Goal: Information Seeking & Learning: Learn about a topic

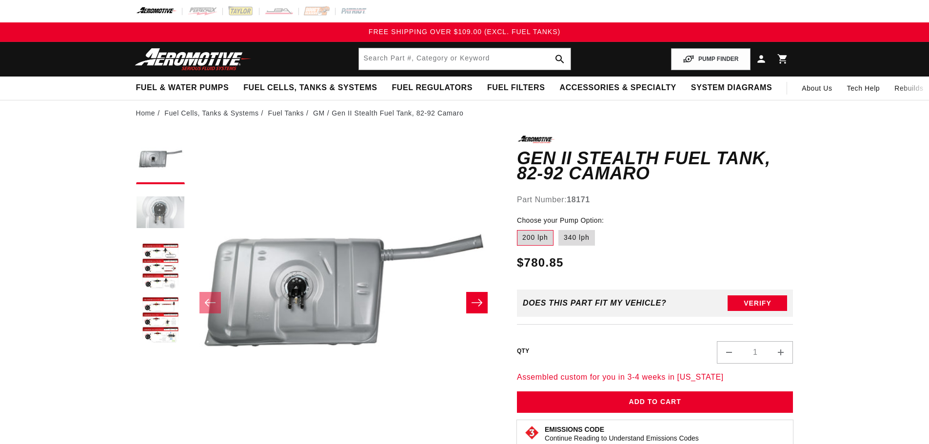
scroll to position [0, 0]
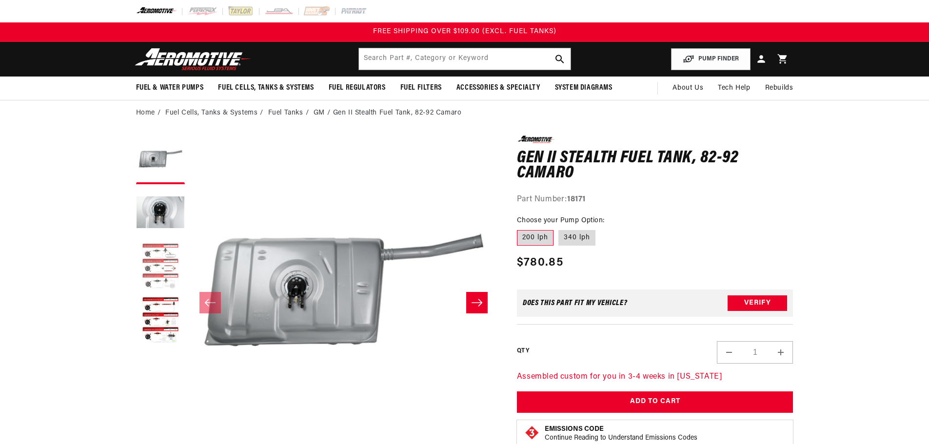
click at [152, 256] on button "Load image 3 in gallery view" at bounding box center [160, 267] width 49 height 49
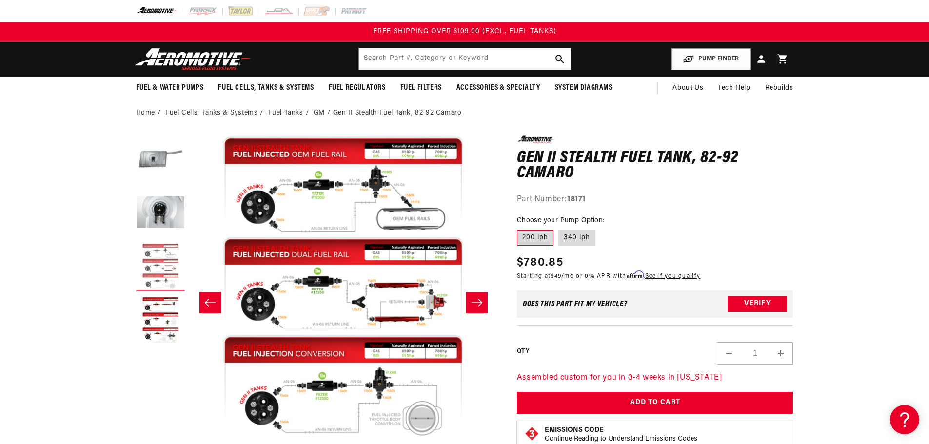
scroll to position [0, 0]
click at [162, 299] on button "Load image 4 in gallery view" at bounding box center [160, 321] width 49 height 49
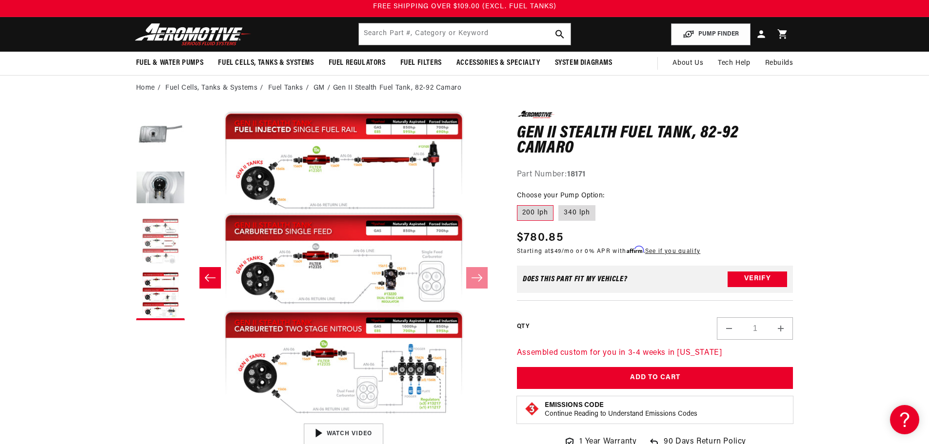
scroll to position [49, 0]
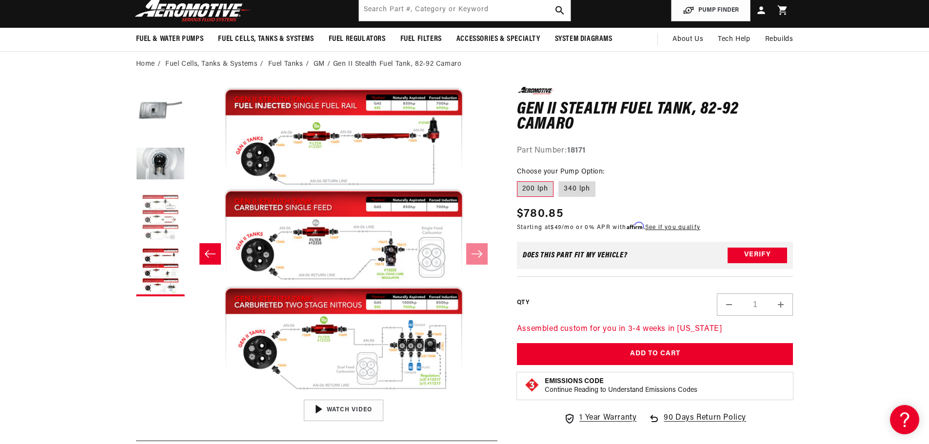
click at [163, 213] on button "Load image 3 in gallery view" at bounding box center [160, 218] width 49 height 49
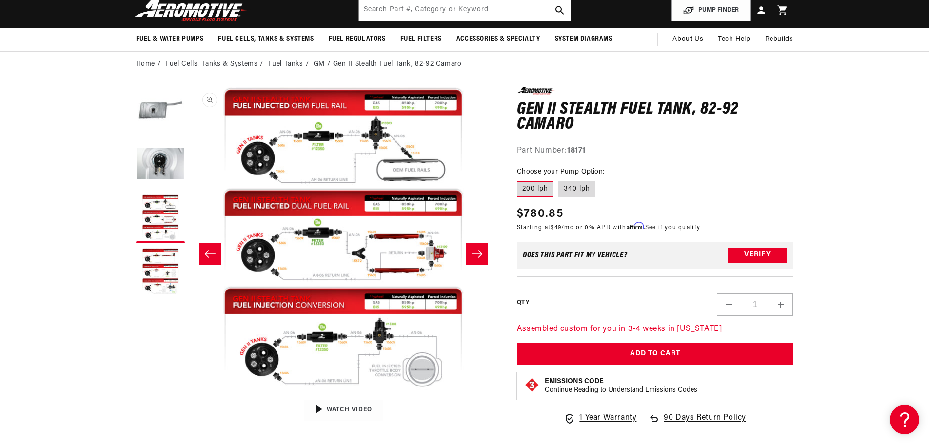
scroll to position [0, 616]
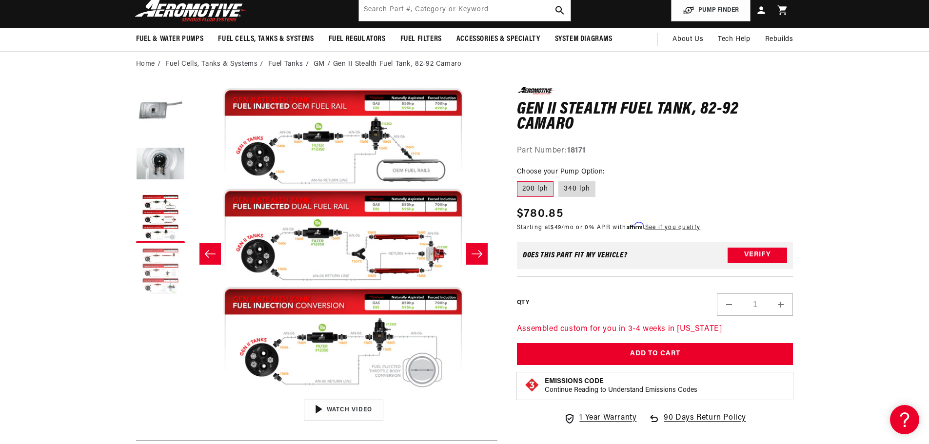
click at [165, 258] on button "Load image 4 in gallery view" at bounding box center [160, 272] width 49 height 49
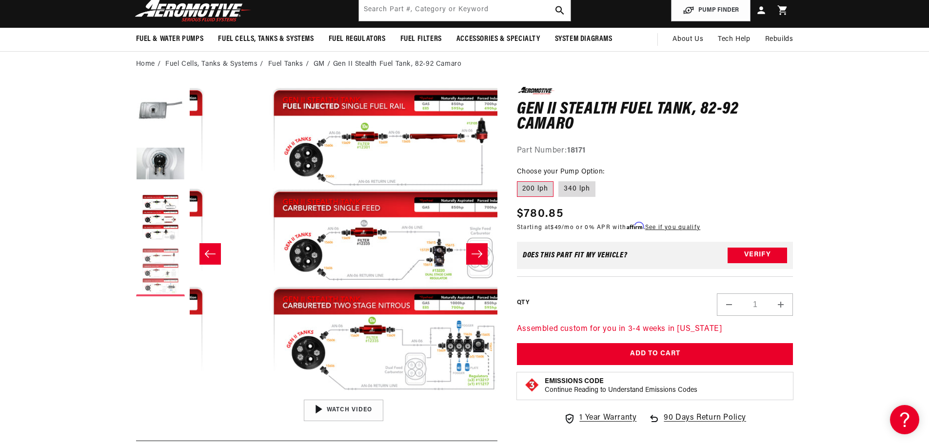
scroll to position [0, 924]
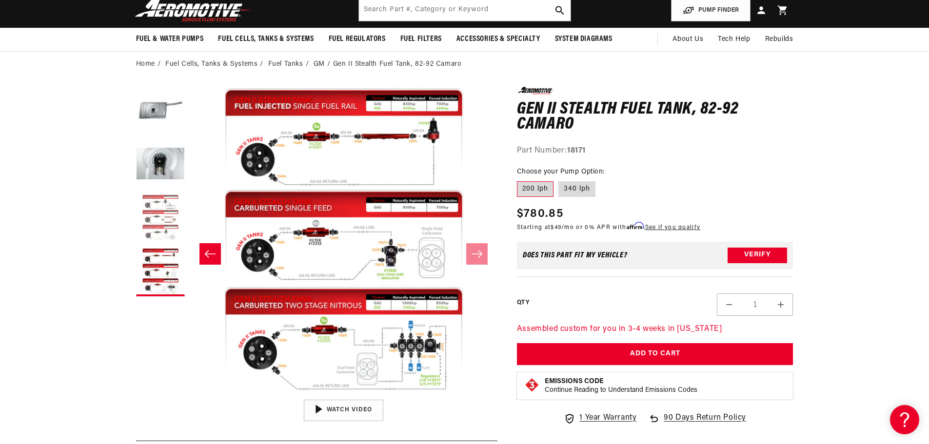
click at [163, 217] on button "Load image 3 in gallery view" at bounding box center [160, 218] width 49 height 49
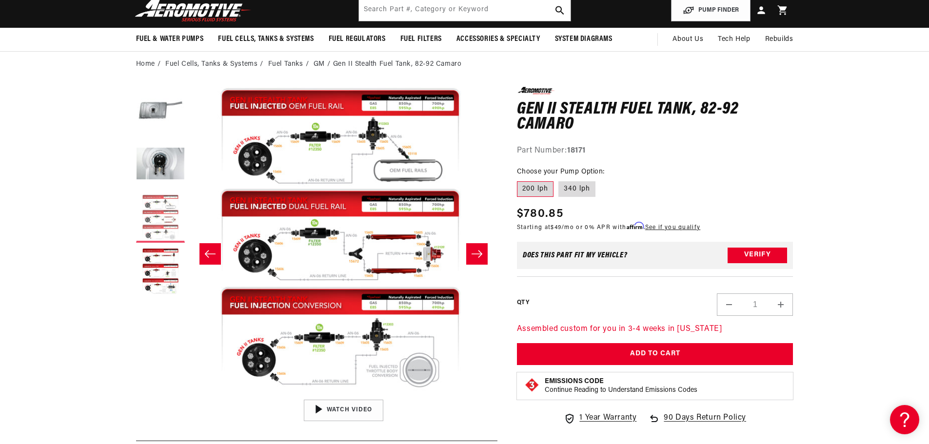
scroll to position [0, 616]
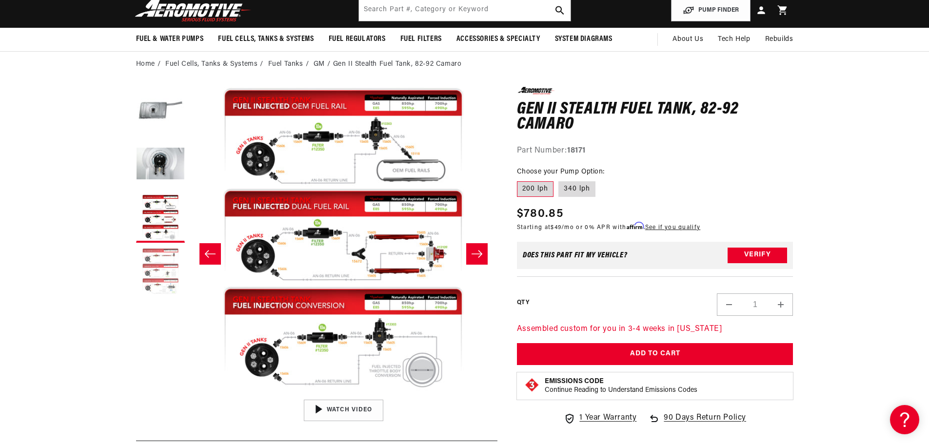
click at [168, 263] on button "Load image 4 in gallery view" at bounding box center [160, 272] width 49 height 49
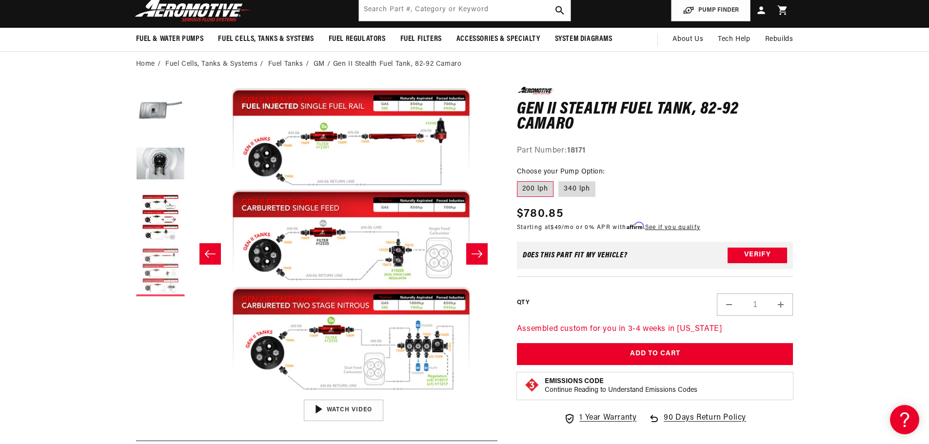
scroll to position [0, 924]
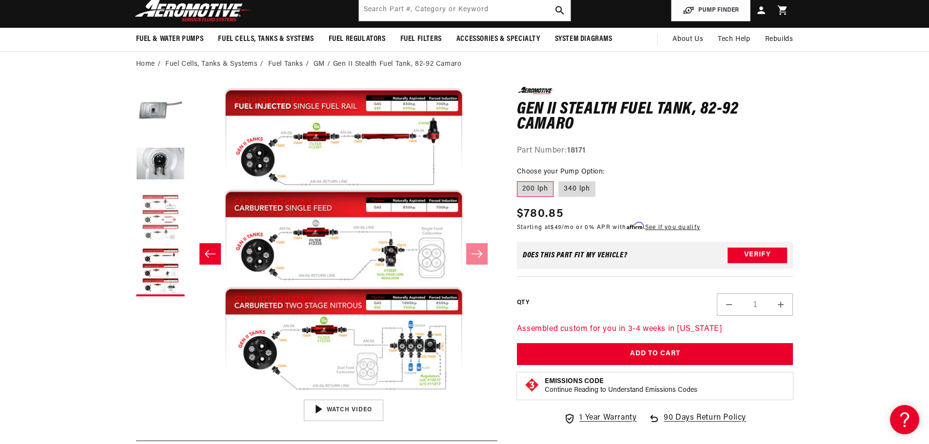
click at [165, 234] on button "Load image 3 in gallery view" at bounding box center [160, 218] width 49 height 49
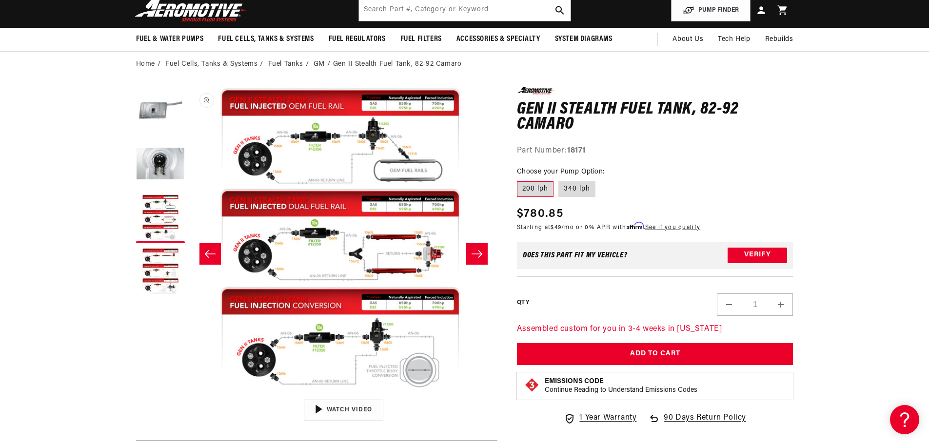
scroll to position [0, 616]
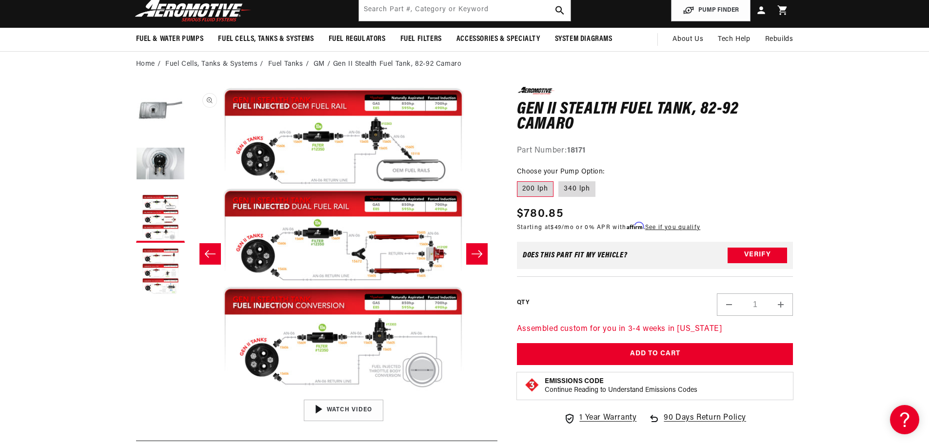
click at [189, 395] on button "Open media 3 in modal" at bounding box center [189, 395] width 0 height 0
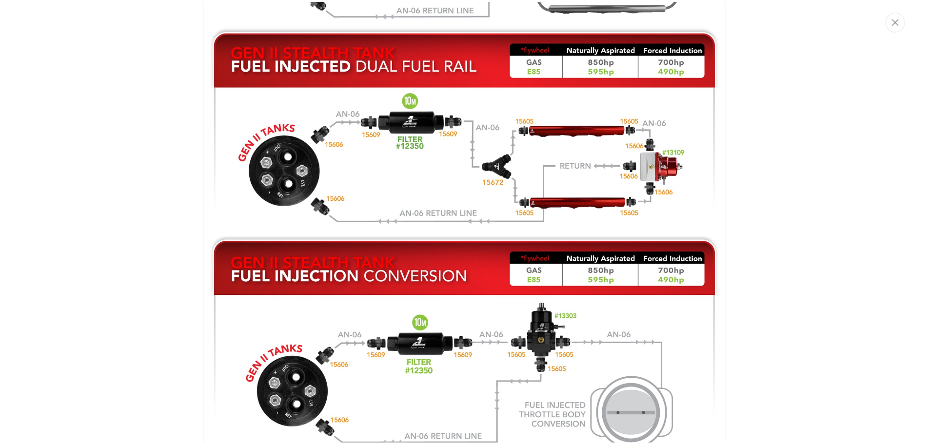
scroll to position [932, 0]
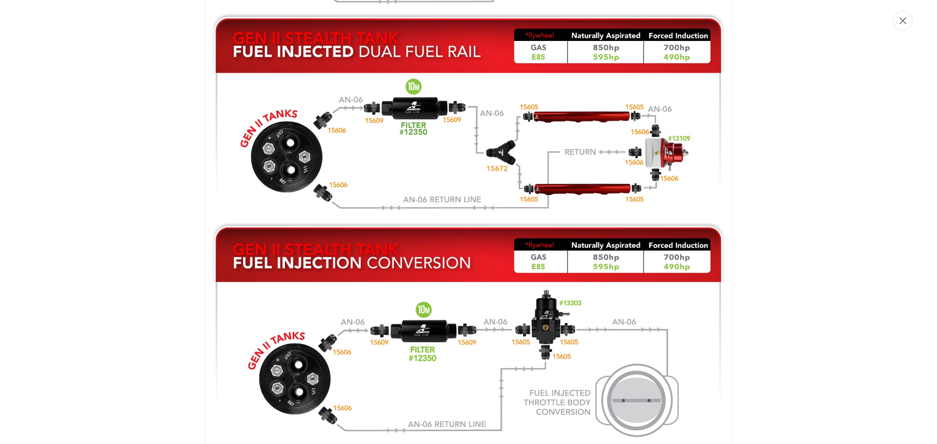
click at [906, 23] on icon "Close" at bounding box center [902, 20] width 7 height 7
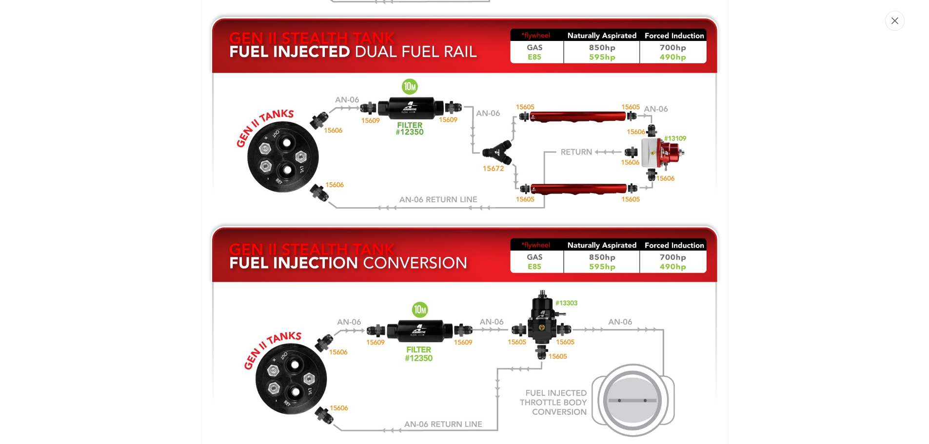
scroll to position [0, 616]
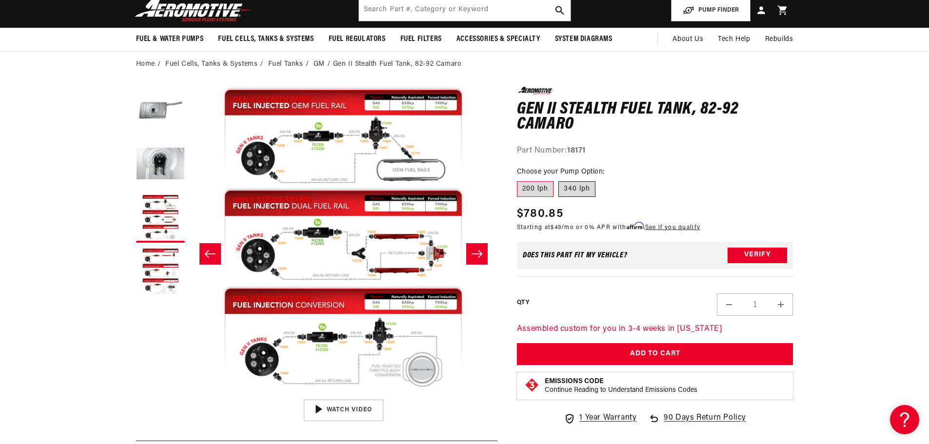
click at [591, 189] on label "340 lph" at bounding box center [577, 190] width 37 height 16
click at [559, 180] on input "340 lph" at bounding box center [559, 180] width 0 height 0
radio input "true"
click at [543, 190] on label "200 lph" at bounding box center [535, 190] width 37 height 16
click at [520, 180] on input "200 lph" at bounding box center [520, 180] width 0 height 0
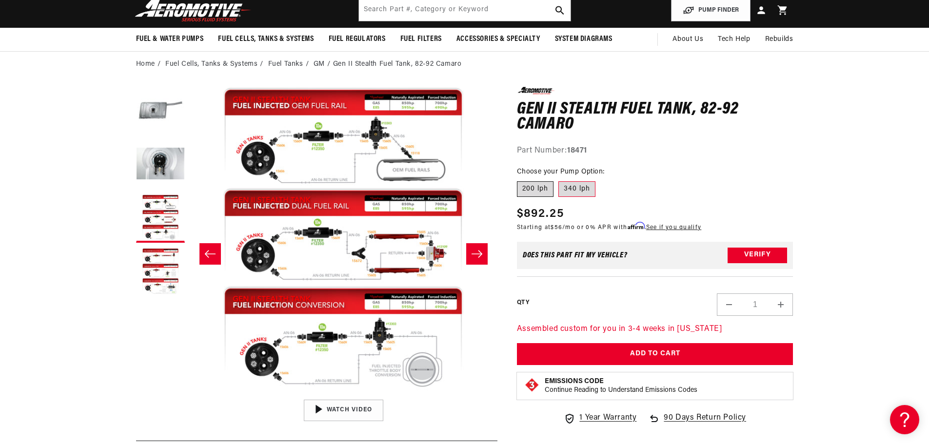
radio input "true"
click at [577, 189] on label "340 lph" at bounding box center [577, 190] width 37 height 16
click at [559, 180] on input "340 lph" at bounding box center [559, 180] width 0 height 0
radio input "true"
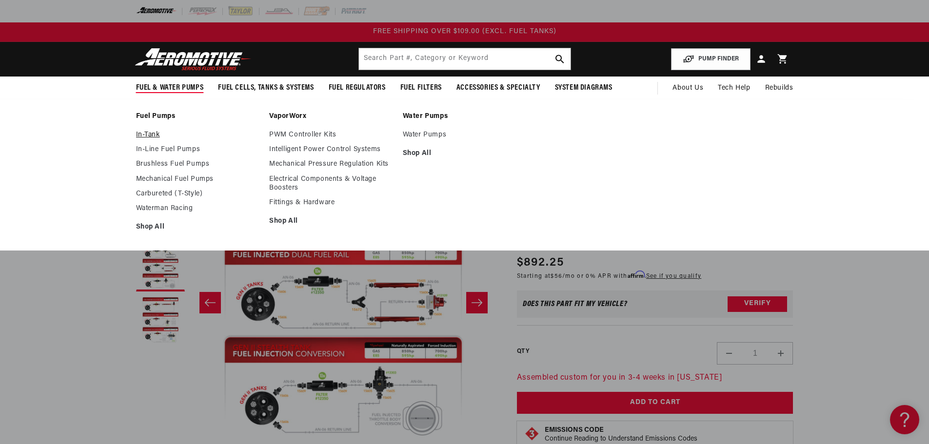
click at [152, 135] on link "In-Tank" at bounding box center [198, 135] width 124 height 9
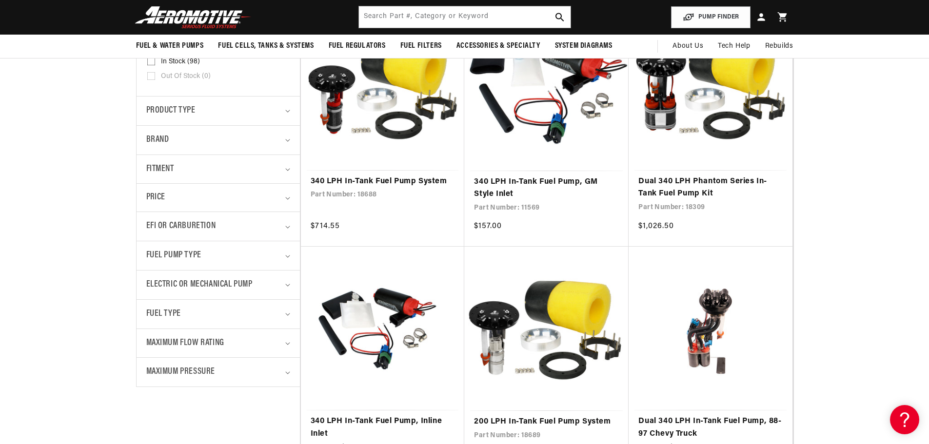
scroll to position [195, 0]
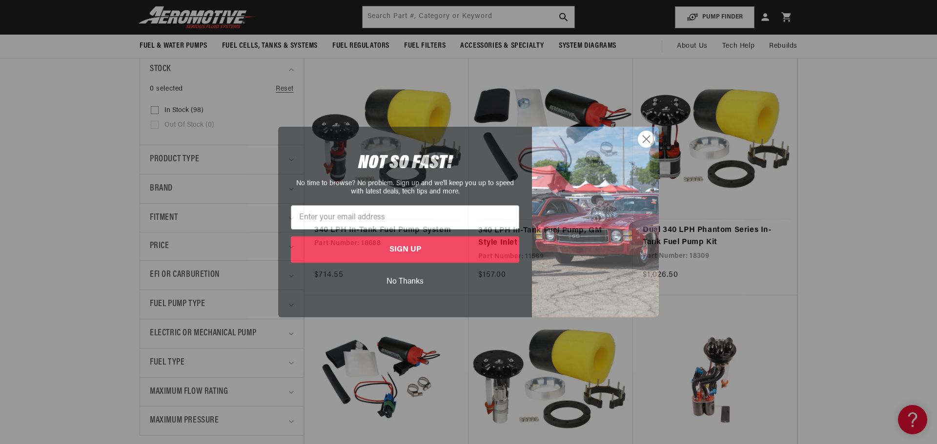
click at [650, 138] on circle "Close dialog" at bounding box center [646, 139] width 16 height 16
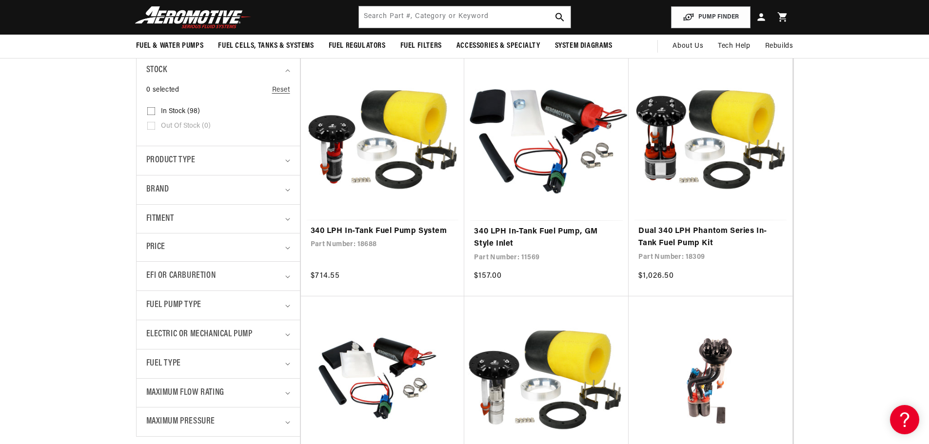
scroll to position [146, 0]
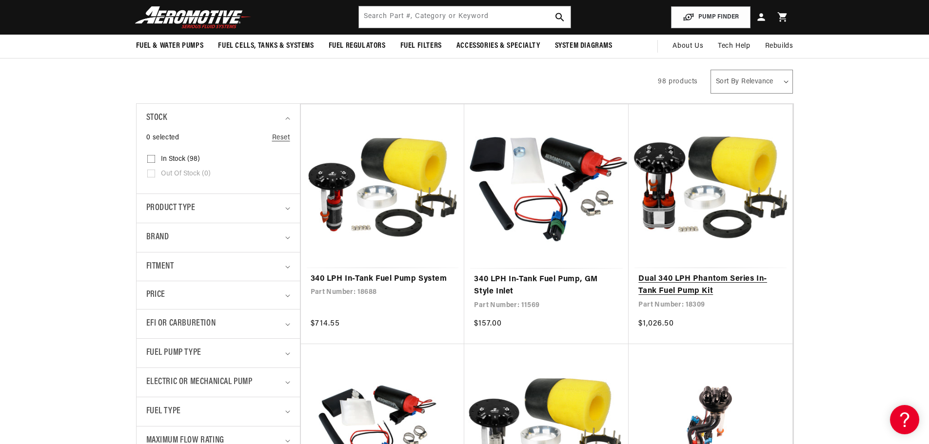
click at [737, 275] on link "Dual 340 LPH Phantom Series In-Tank Fuel Pump Kit" at bounding box center [711, 285] width 144 height 25
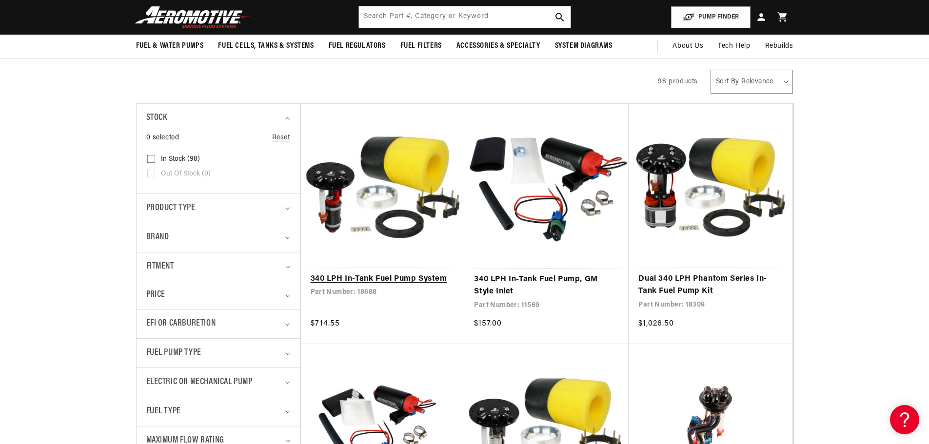
click at [429, 280] on link "340 LPH In-Tank Fuel Pump System" at bounding box center [383, 279] width 144 height 13
click at [421, 280] on link "340 LPH In-Tank Fuel Pump System" at bounding box center [383, 279] width 144 height 13
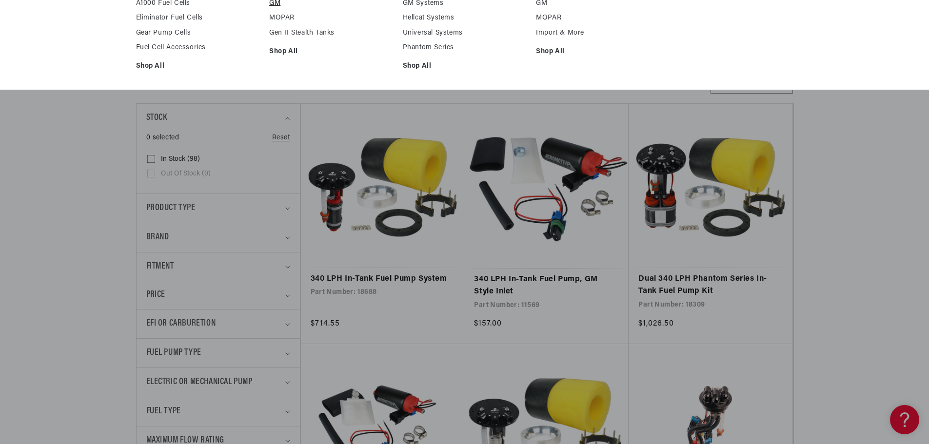
click at [274, 8] on link "GM" at bounding box center [331, 3] width 124 height 9
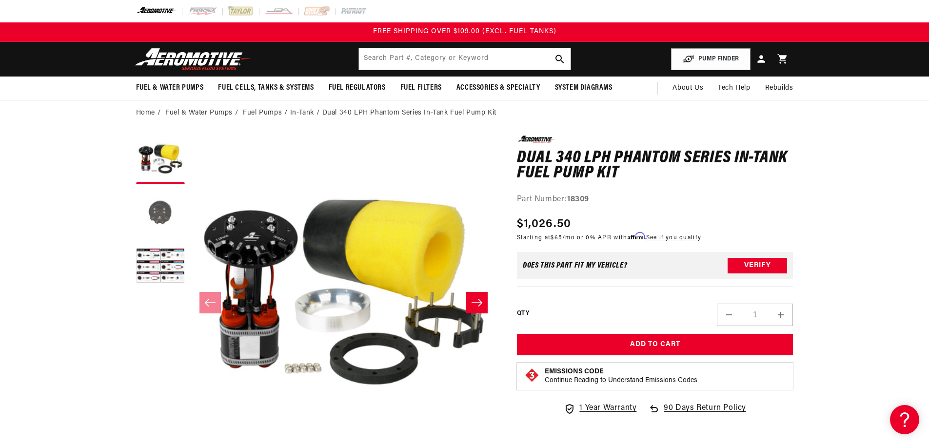
click at [174, 212] on button "Load image 2 in gallery view" at bounding box center [160, 213] width 49 height 49
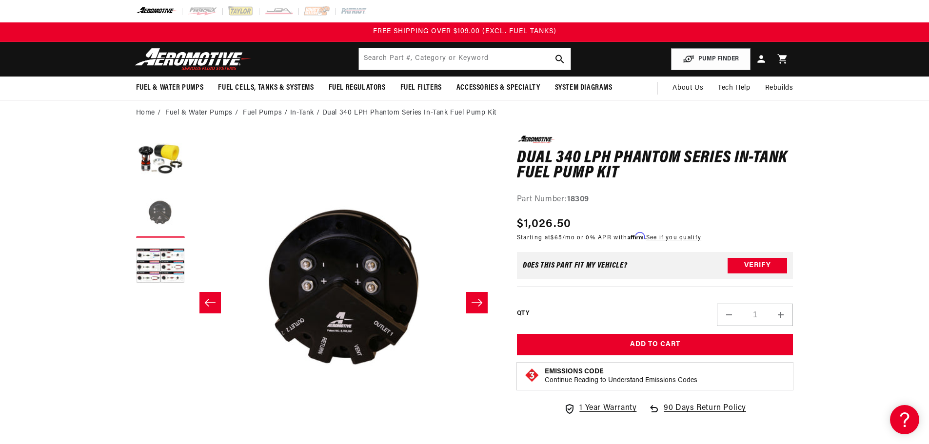
scroll to position [0, 308]
click at [168, 282] on button "Load image 3 in gallery view" at bounding box center [160, 267] width 49 height 49
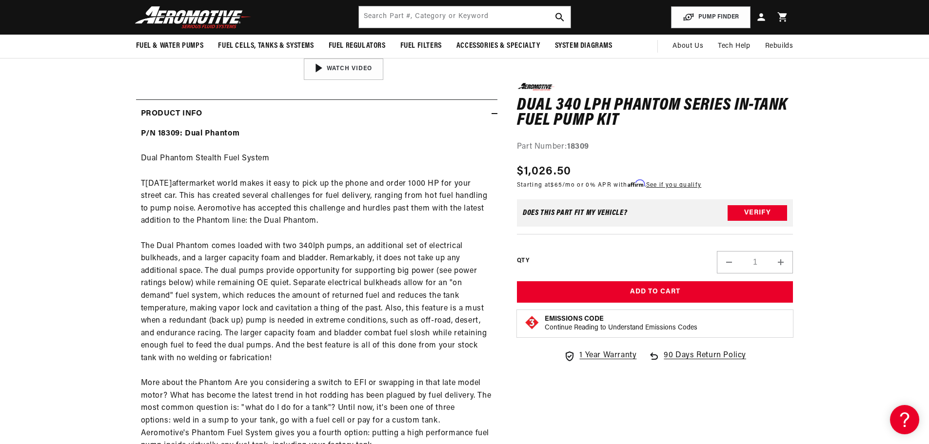
scroll to position [146, 0]
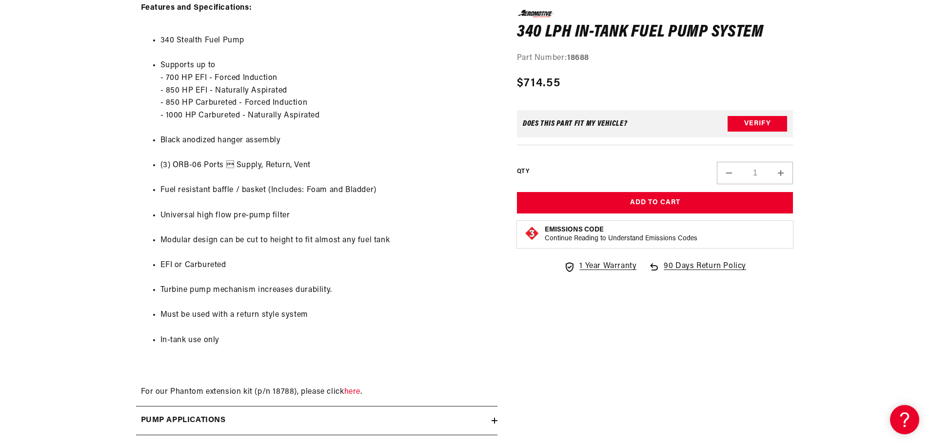
scroll to position [829, 0]
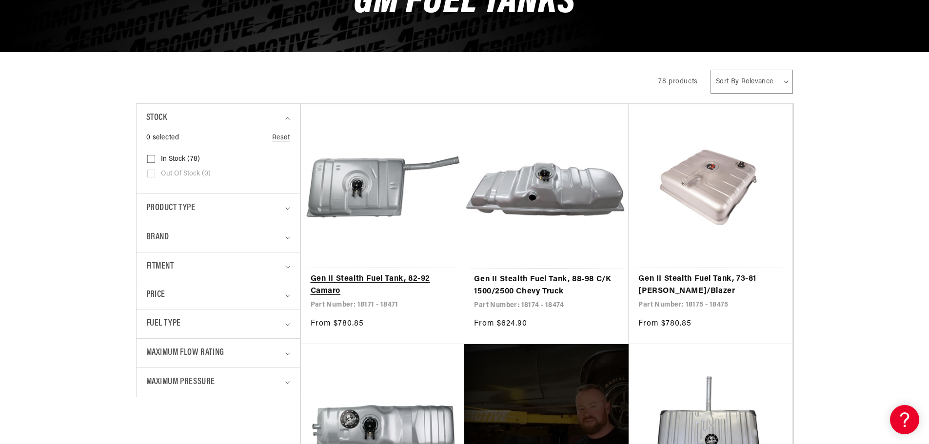
click at [385, 273] on link "Gen II Stealth Fuel Tank, 82-92 Camaro" at bounding box center [383, 285] width 144 height 25
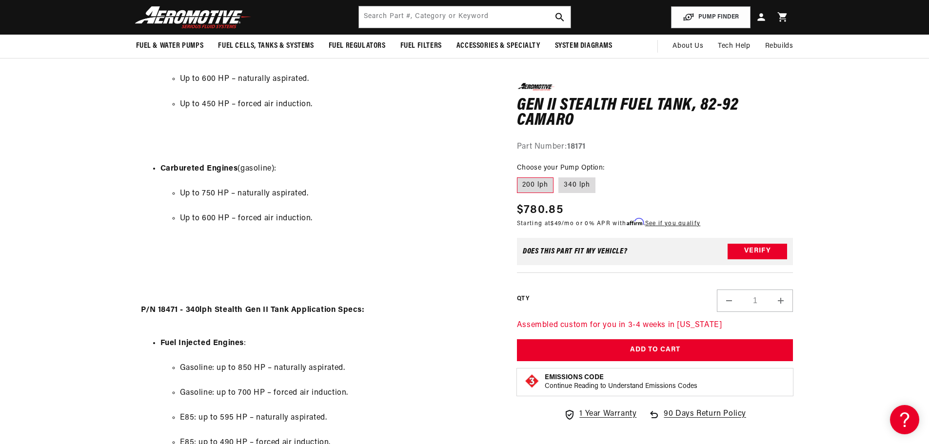
scroll to position [781, 0]
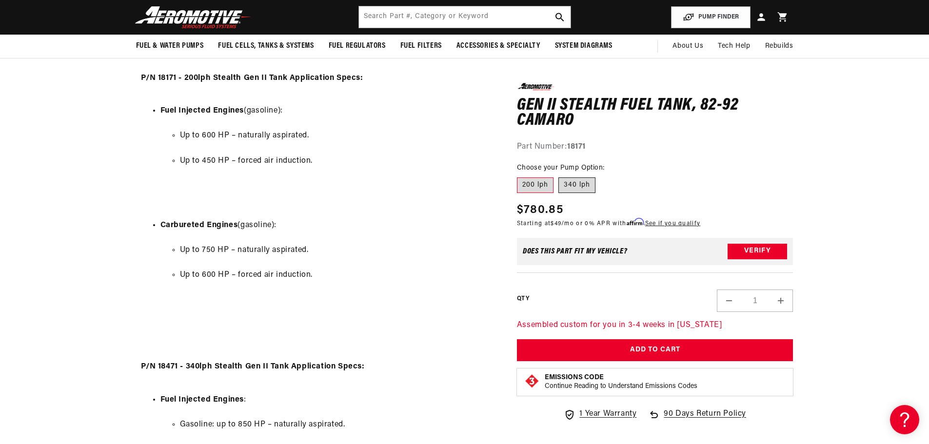
click at [583, 188] on label "340 lph" at bounding box center [577, 186] width 37 height 16
click at [559, 176] on input "340 lph" at bounding box center [559, 176] width 0 height 0
radio input "true"
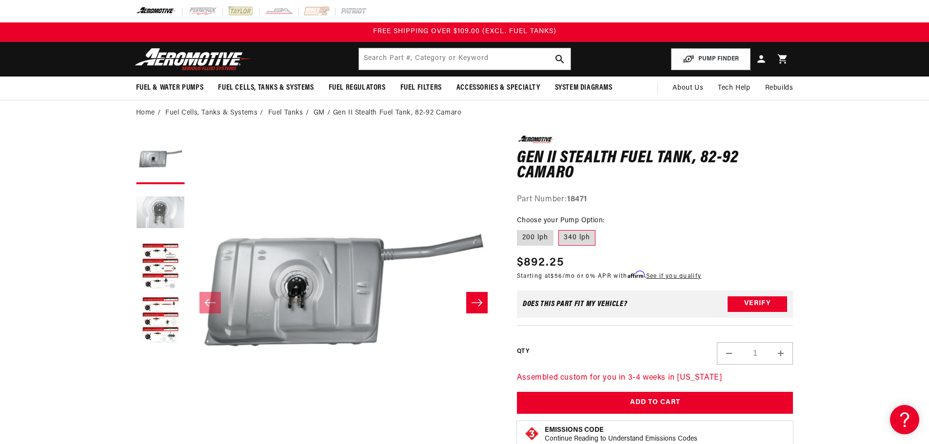
click at [166, 205] on button "Load image 2 in gallery view" at bounding box center [160, 213] width 49 height 49
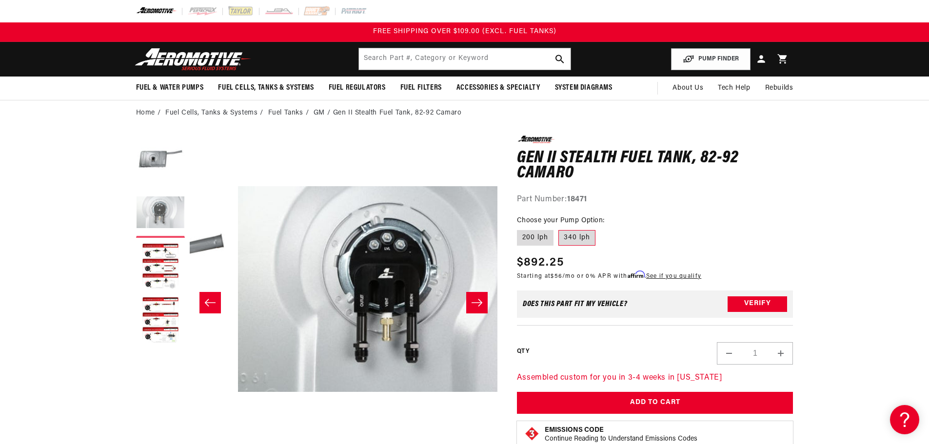
scroll to position [0, 308]
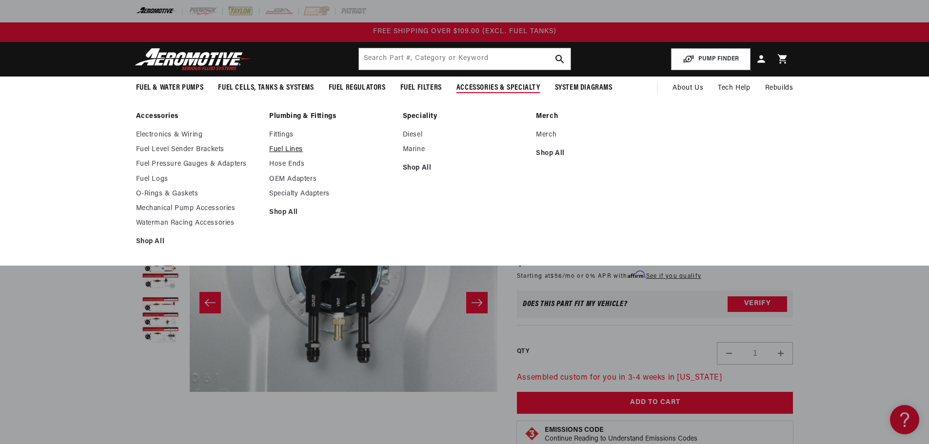
click at [296, 153] on link "Fuel Lines" at bounding box center [331, 149] width 124 height 9
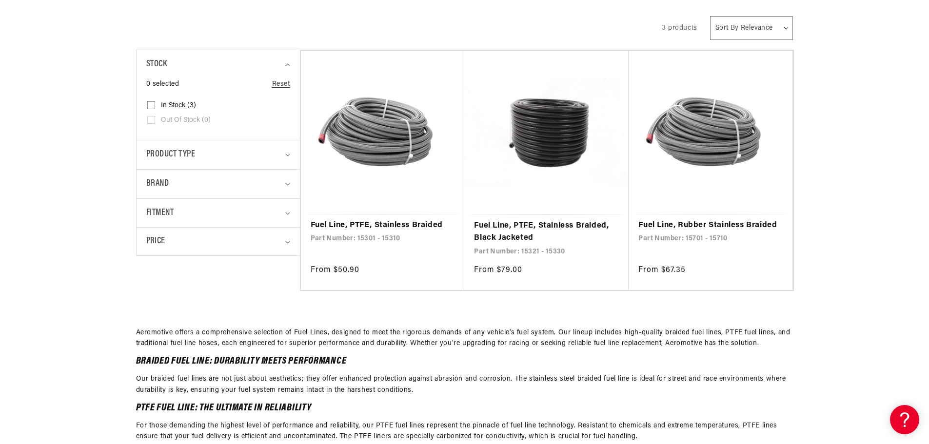
scroll to position [244, 0]
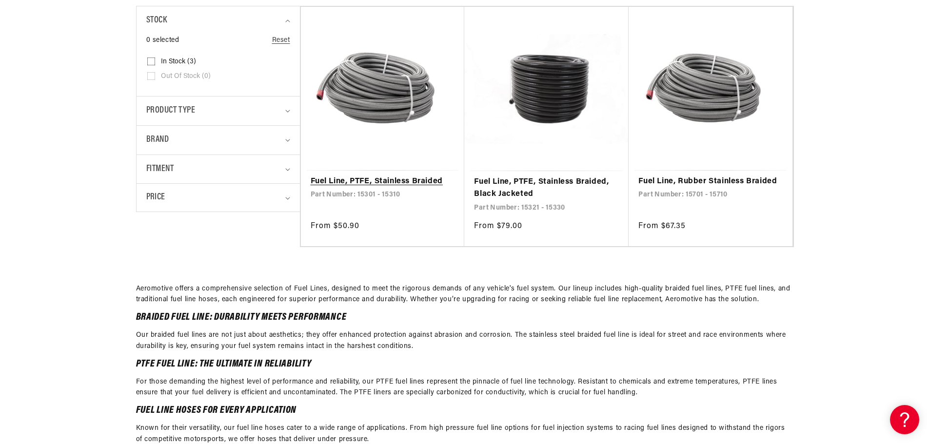
click at [391, 183] on link "Fuel Line, PTFE, Stainless Braided" at bounding box center [383, 182] width 144 height 13
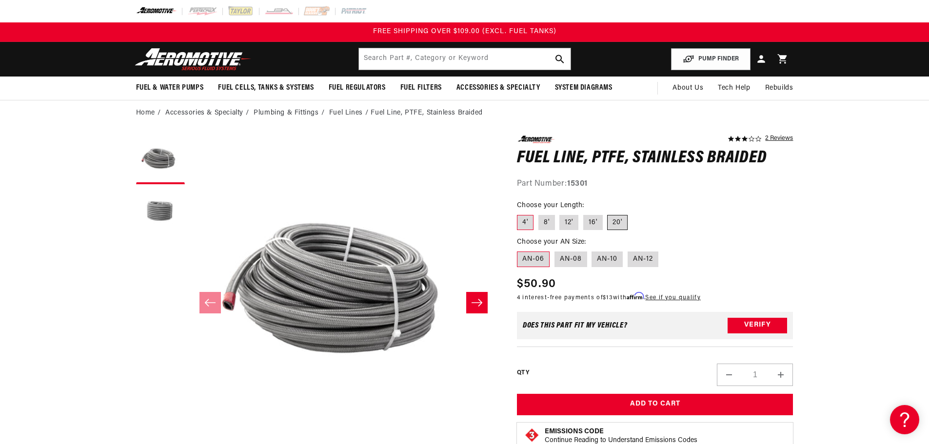
click at [618, 222] on label "20'" at bounding box center [617, 223] width 20 height 16
click at [608, 214] on input "20'" at bounding box center [608, 213] width 0 height 0
radio input "true"
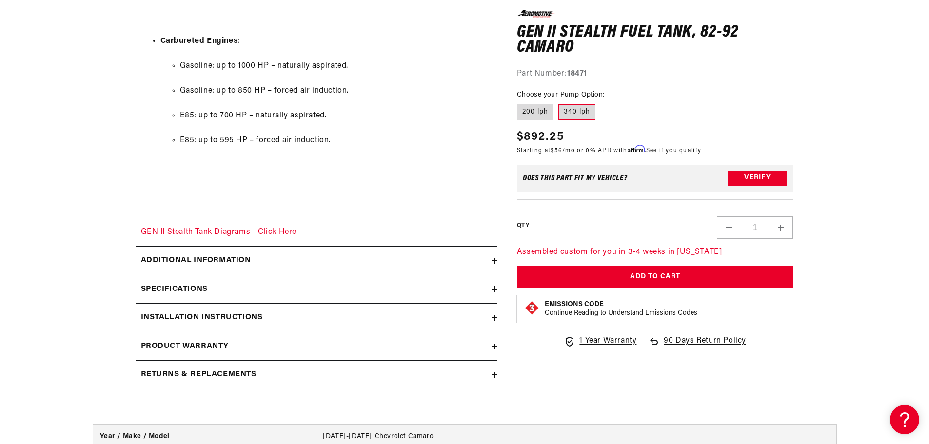
scroll to position [1317, 0]
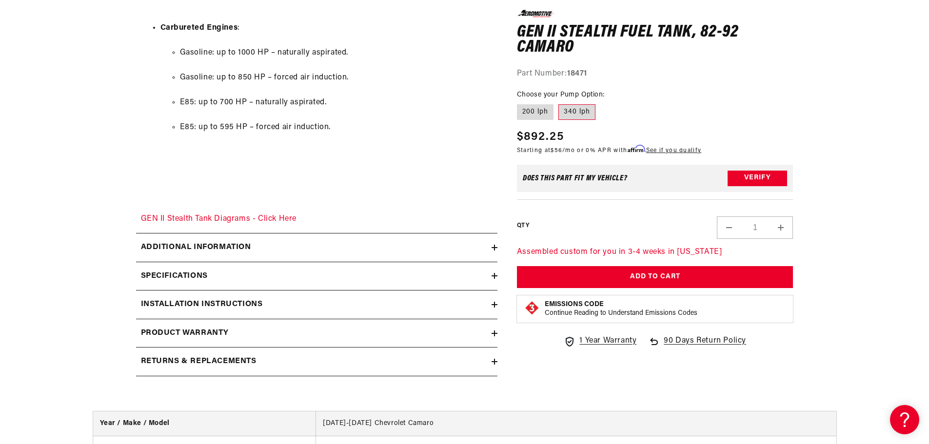
click at [286, 239] on summary "Additional information" at bounding box center [317, 248] width 362 height 28
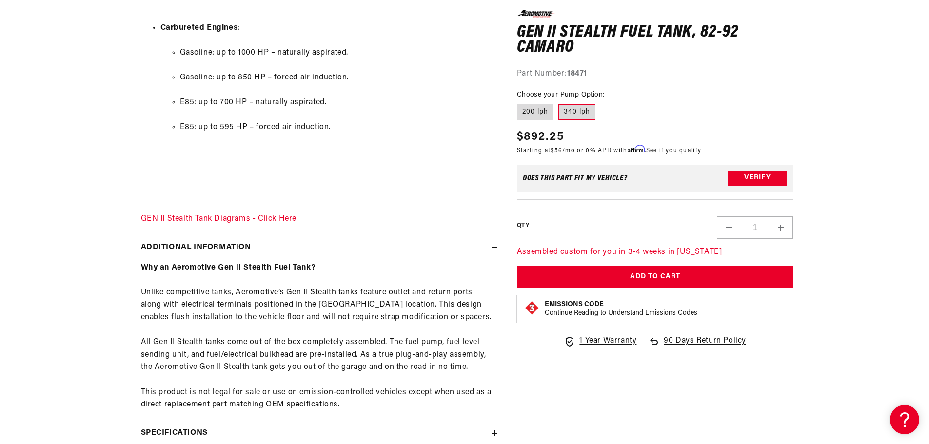
click at [286, 240] on summary "Additional information" at bounding box center [317, 248] width 362 height 28
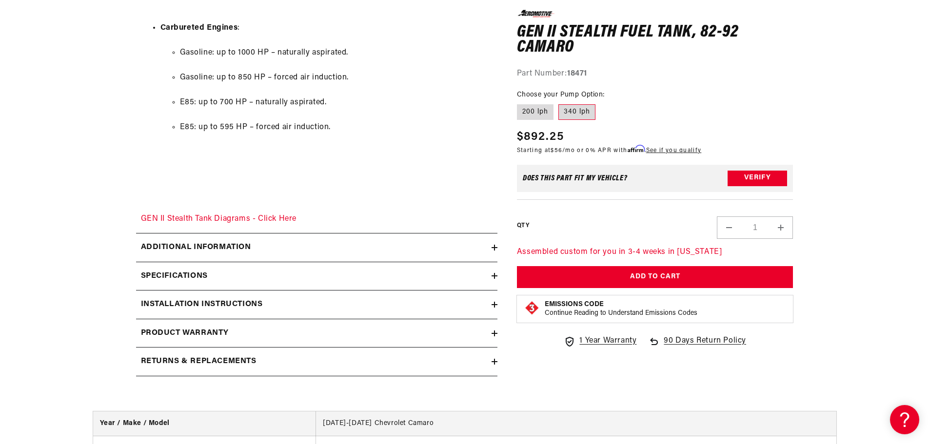
click at [284, 275] on div "Specifications" at bounding box center [314, 276] width 356 height 13
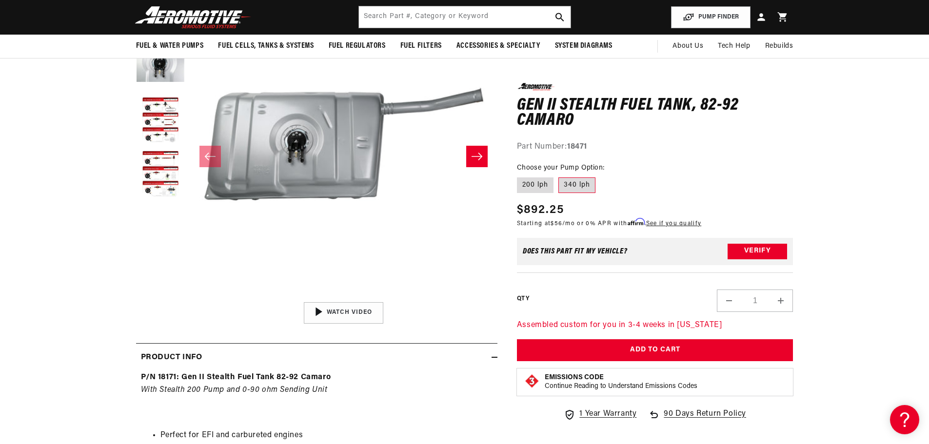
scroll to position [0, 0]
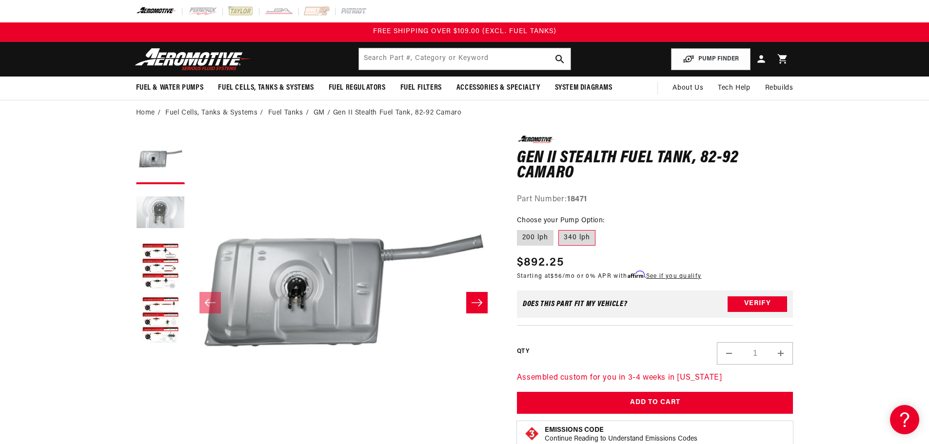
click at [169, 220] on button "Load image 2 in gallery view" at bounding box center [160, 213] width 49 height 49
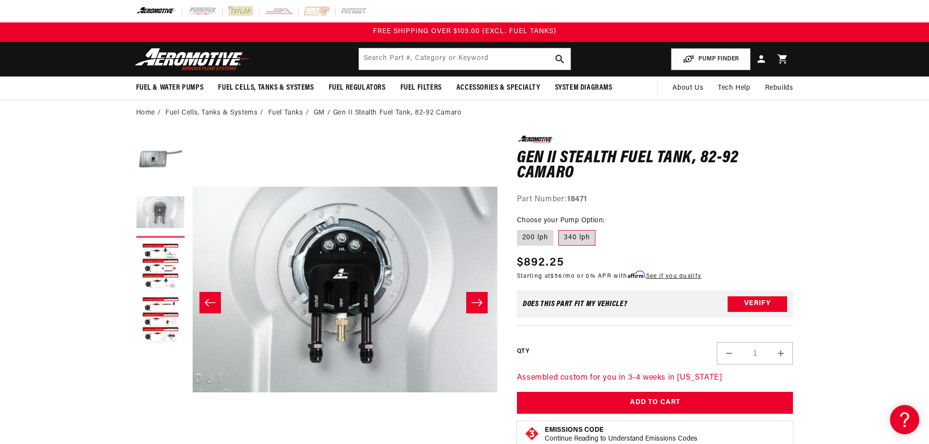
scroll to position [0, 308]
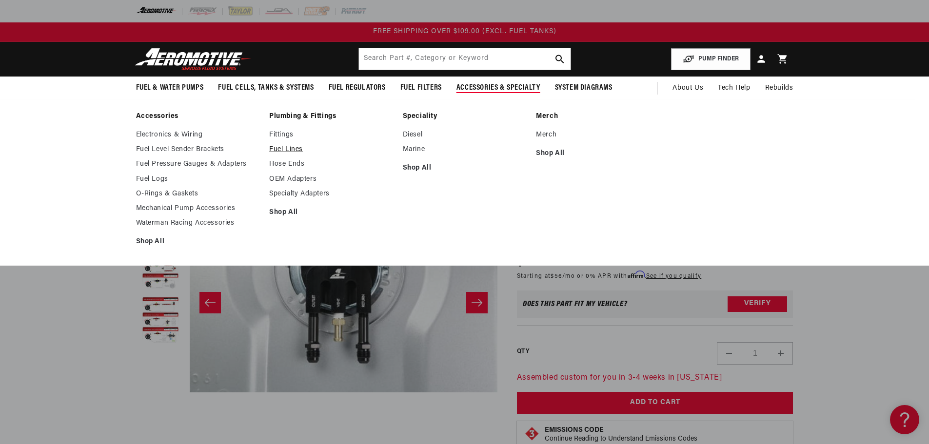
click at [292, 150] on link "Fuel Lines" at bounding box center [331, 149] width 124 height 9
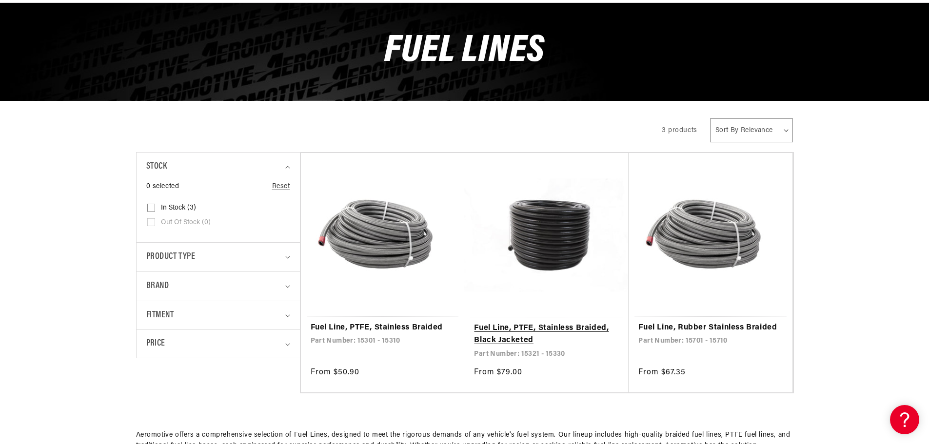
click at [550, 323] on link "Fuel Line, PTFE, Stainless Braided, Black Jacketed" at bounding box center [546, 335] width 145 height 25
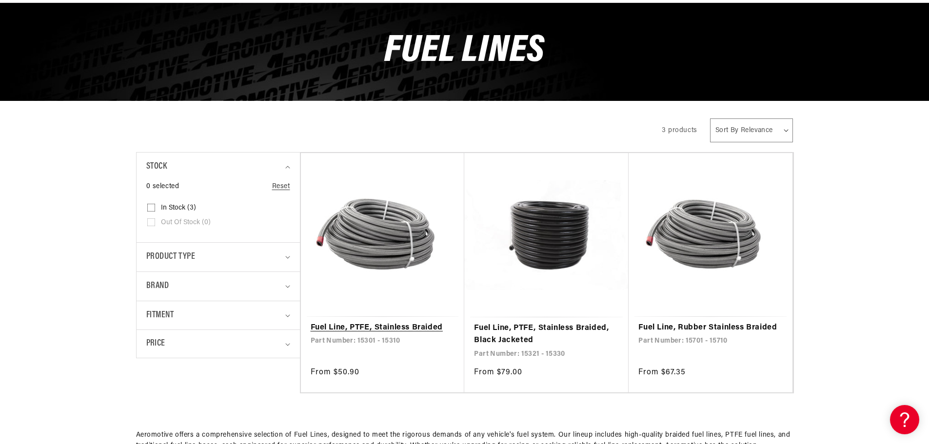
click at [416, 329] on link "Fuel Line, PTFE, Stainless Braided" at bounding box center [383, 328] width 144 height 13
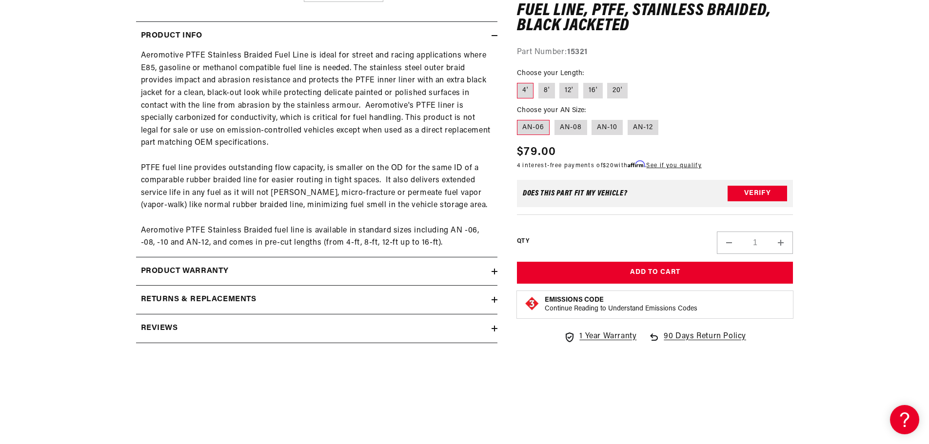
scroll to position [488, 0]
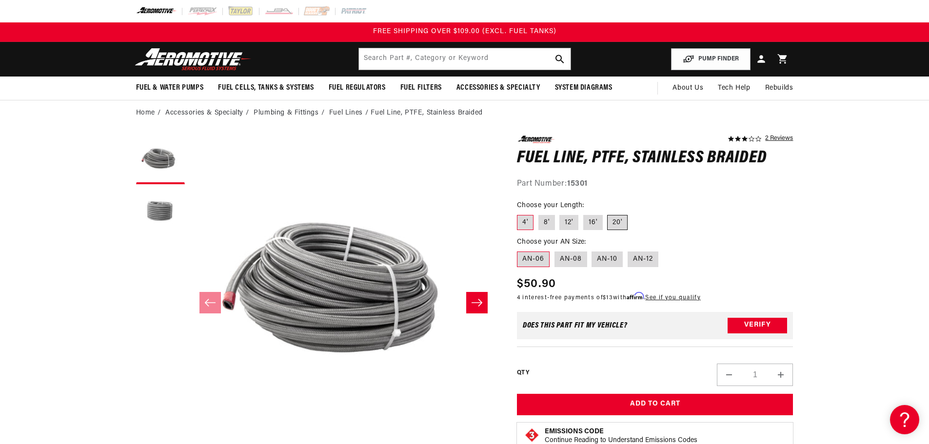
click at [619, 219] on label "20'" at bounding box center [617, 223] width 20 height 16
click at [608, 214] on input "20'" at bounding box center [608, 213] width 0 height 0
radio input "true"
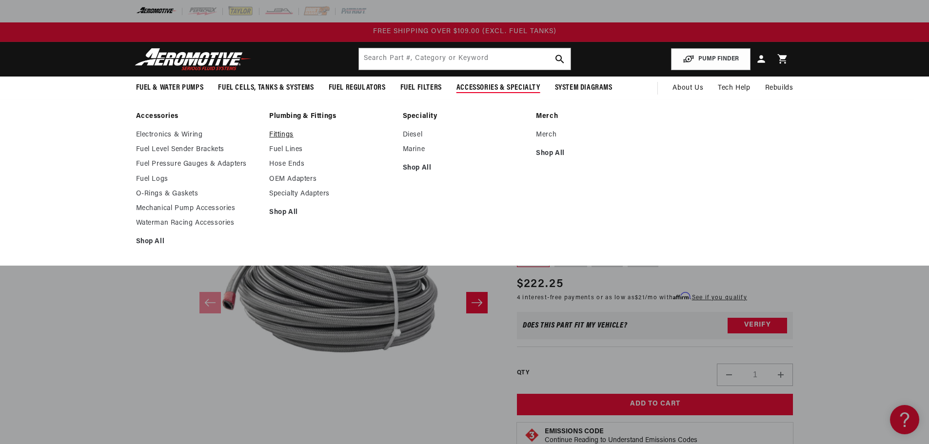
click at [287, 134] on link "Fittings" at bounding box center [331, 135] width 124 height 9
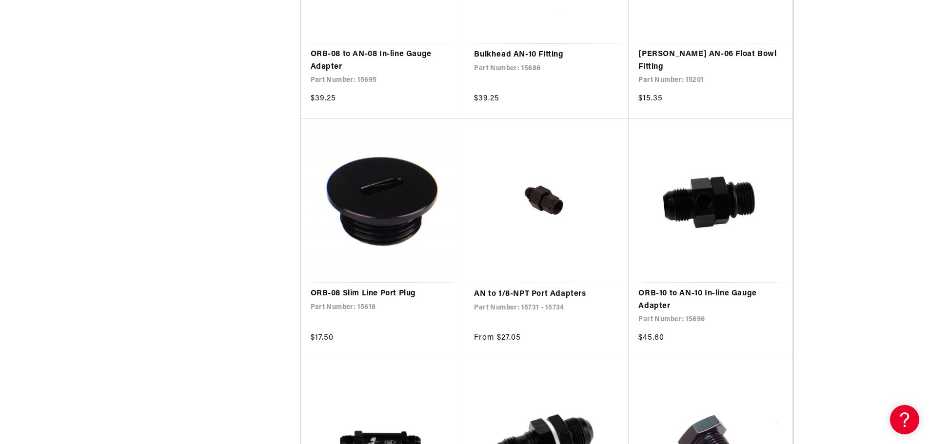
scroll to position [1464, 0]
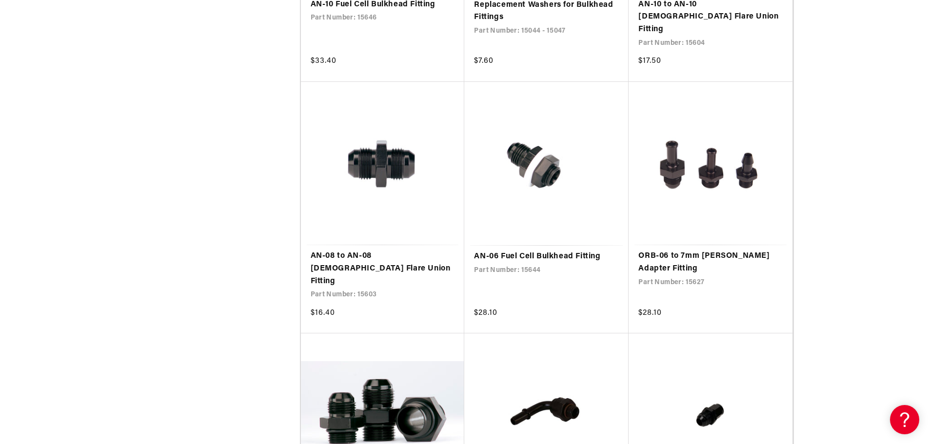
scroll to position [3318, 0]
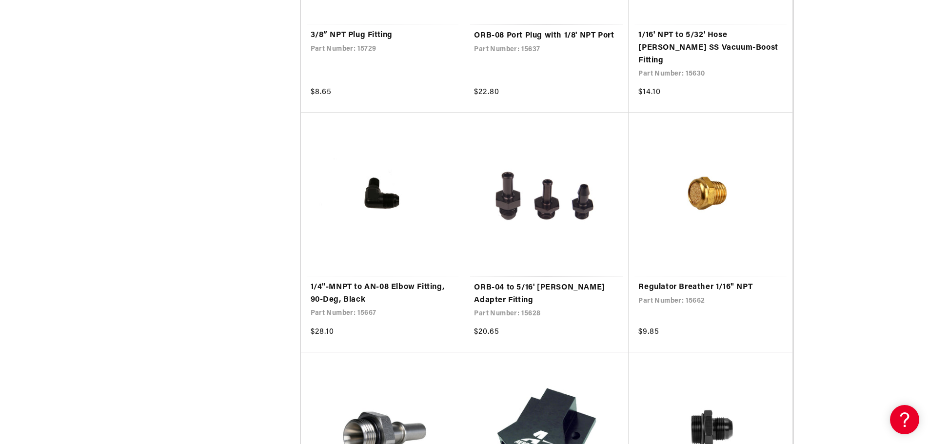
scroll to position [4586, 0]
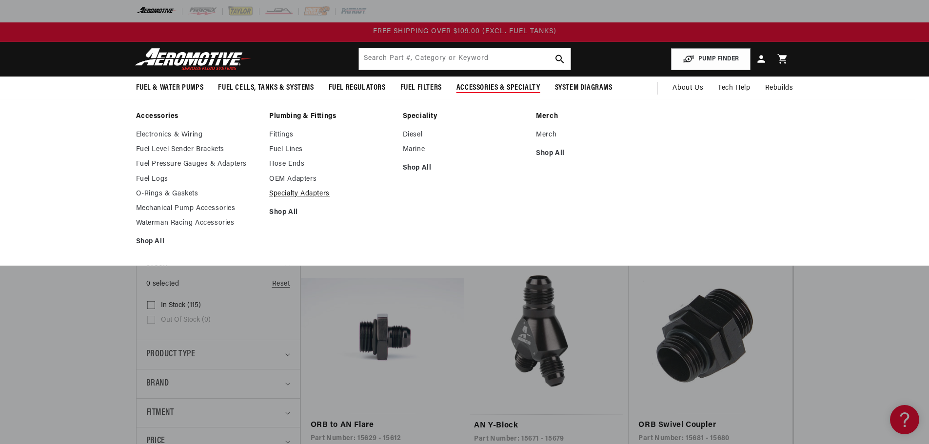
click at [299, 194] on link "Specialty Adapters" at bounding box center [331, 194] width 124 height 9
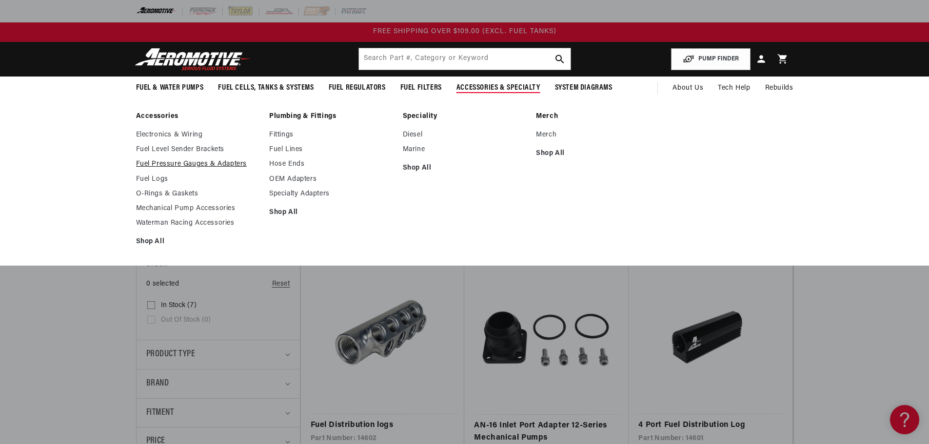
click at [213, 165] on link "Fuel Pressure Gauges & Adapters" at bounding box center [198, 164] width 124 height 9
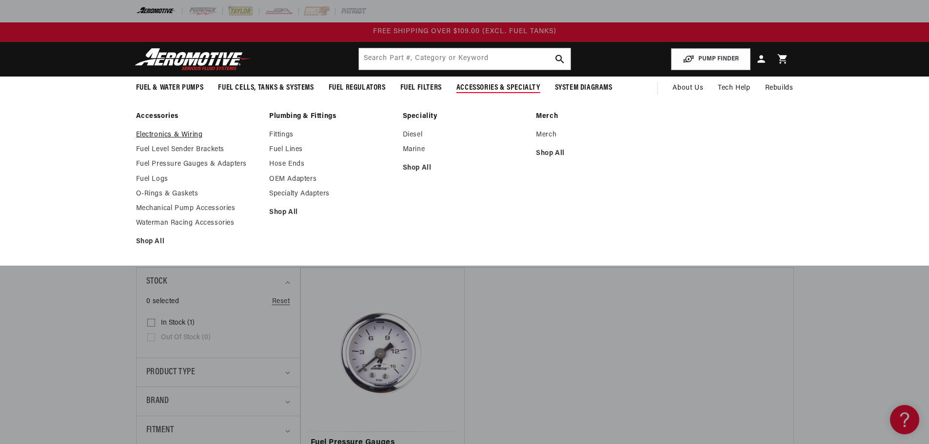
click at [186, 138] on link "Electronics & Wiring" at bounding box center [198, 135] width 124 height 9
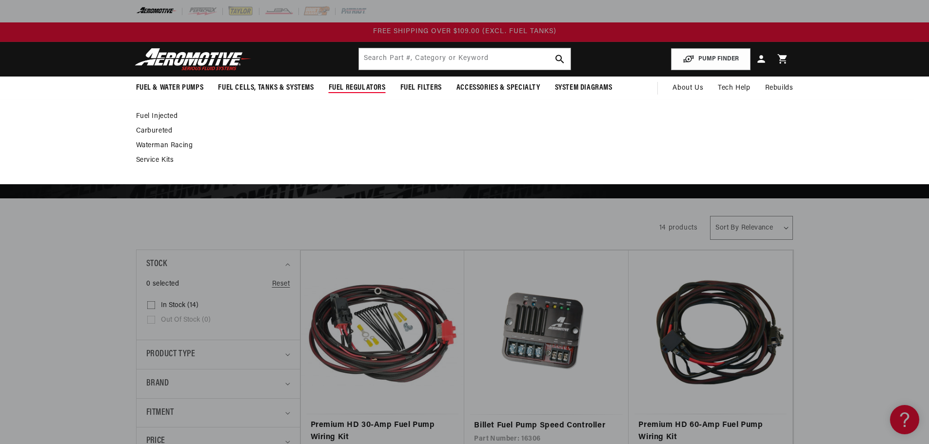
click at [170, 117] on link "Fuel Injected" at bounding box center [460, 116] width 648 height 9
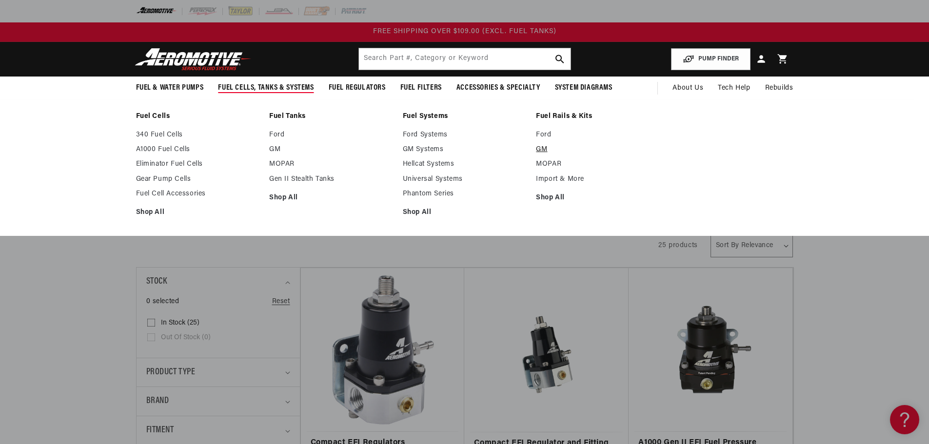
click at [543, 151] on link "GM" at bounding box center [598, 149] width 124 height 9
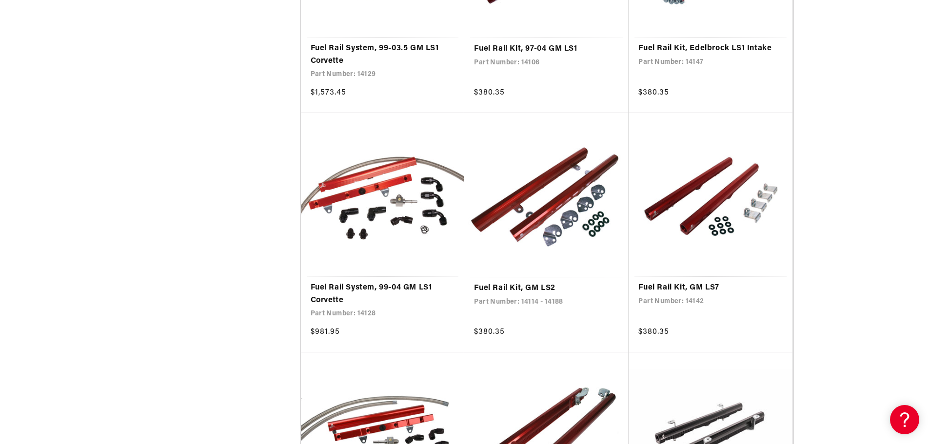
scroll to position [634, 0]
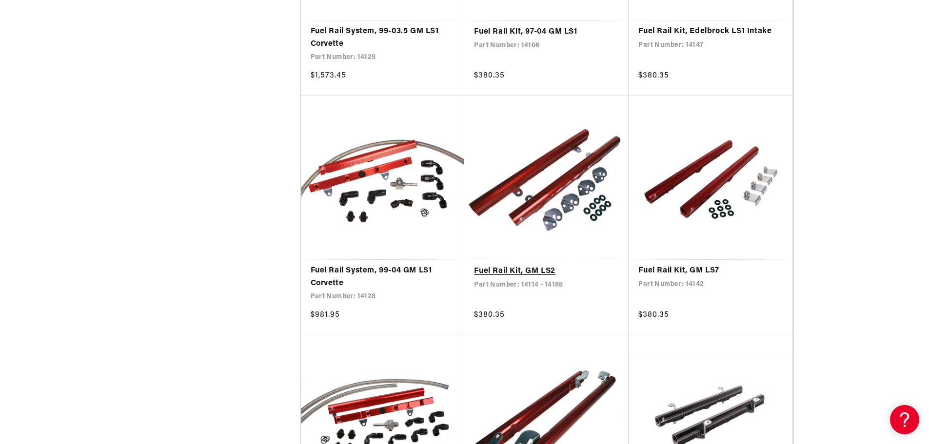
click at [543, 265] on link "Fuel Rail Kit, GM LS2" at bounding box center [546, 271] width 145 height 13
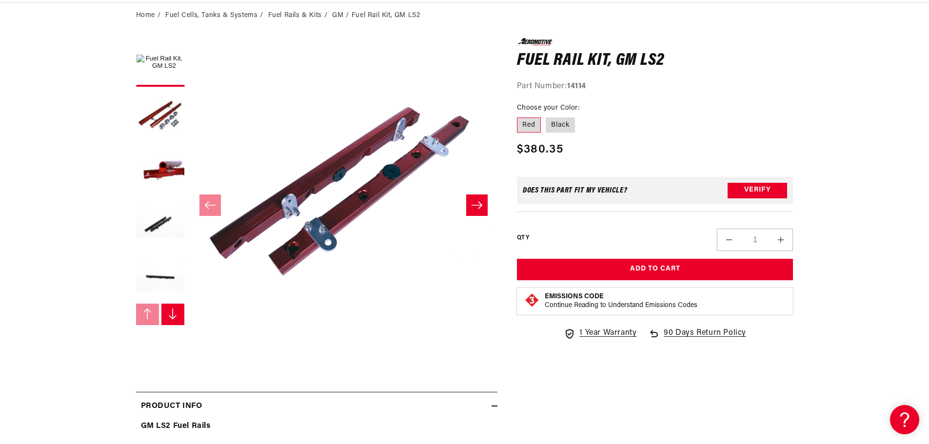
click at [481, 204] on icon "Slide right" at bounding box center [477, 205] width 11 height 7
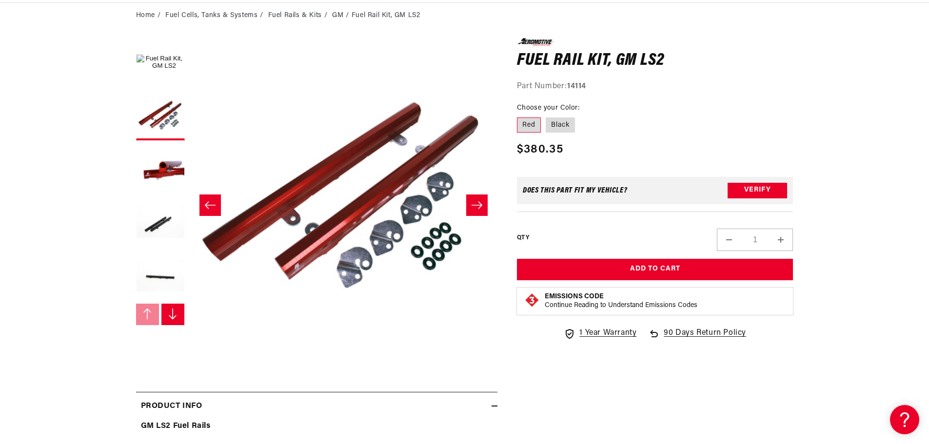
click at [481, 204] on icon "Slide right" at bounding box center [477, 205] width 11 height 7
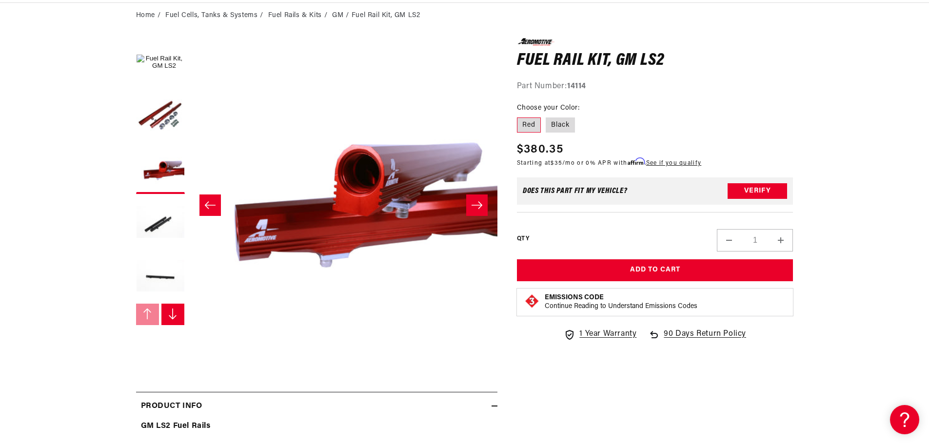
click at [481, 204] on icon "Slide right" at bounding box center [477, 205] width 11 height 7
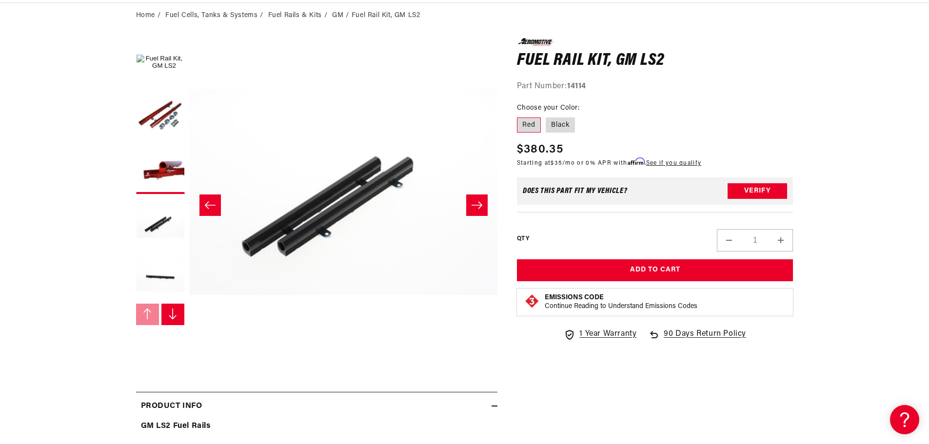
click at [481, 204] on icon "Slide right" at bounding box center [477, 205] width 11 height 7
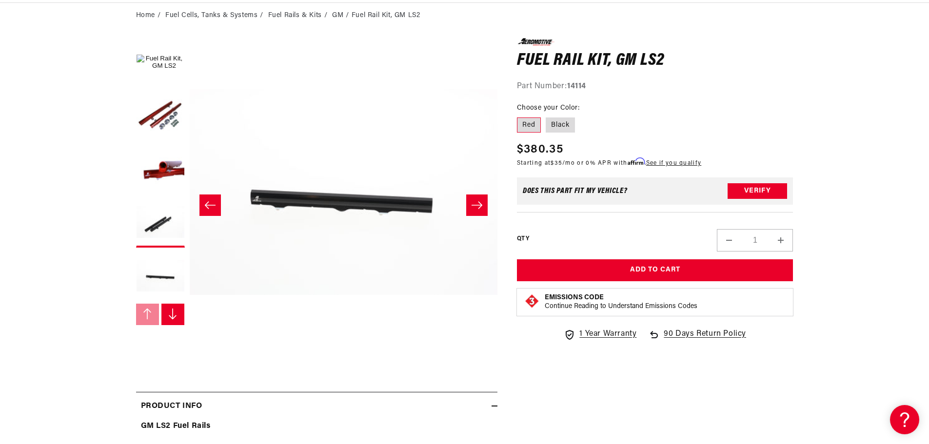
click at [481, 204] on icon "Slide right" at bounding box center [477, 205] width 11 height 7
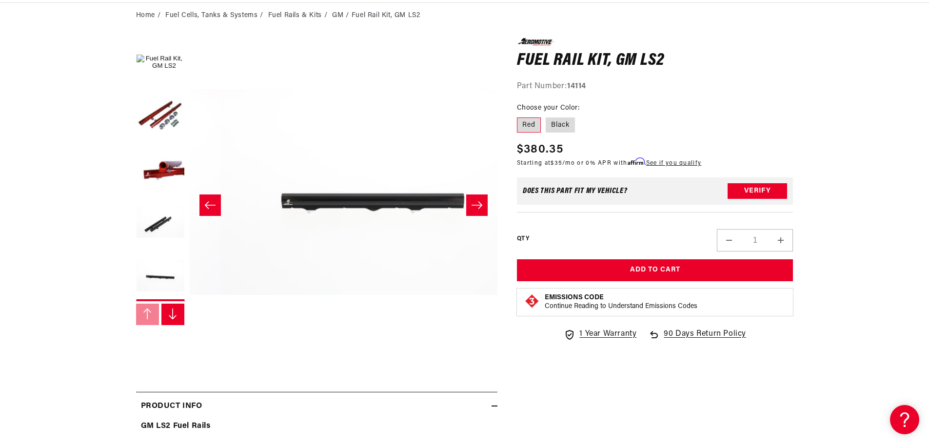
scroll to position [0, 1540]
click at [481, 204] on icon "Slide right" at bounding box center [477, 205] width 11 height 7
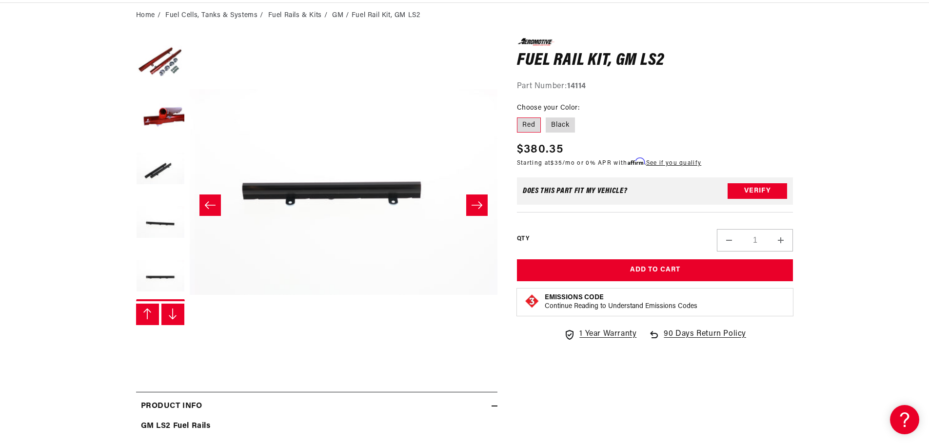
scroll to position [0, 1848]
click at [481, 204] on icon "Slide right" at bounding box center [477, 205] width 11 height 7
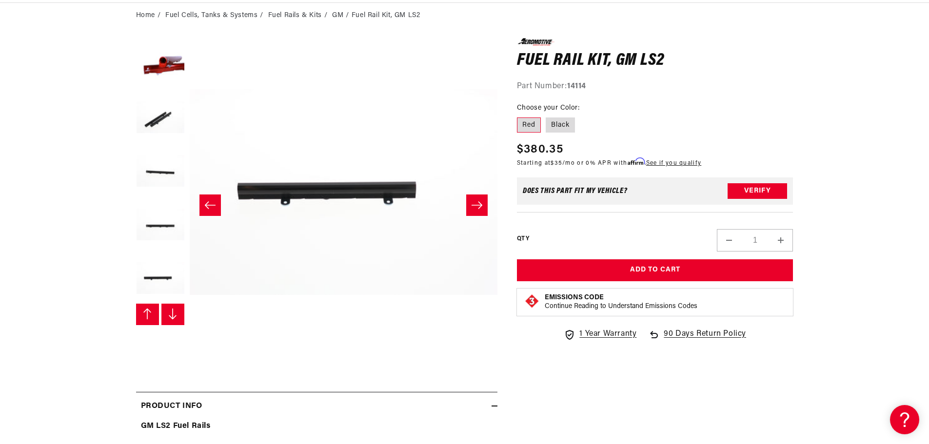
scroll to position [107, 0]
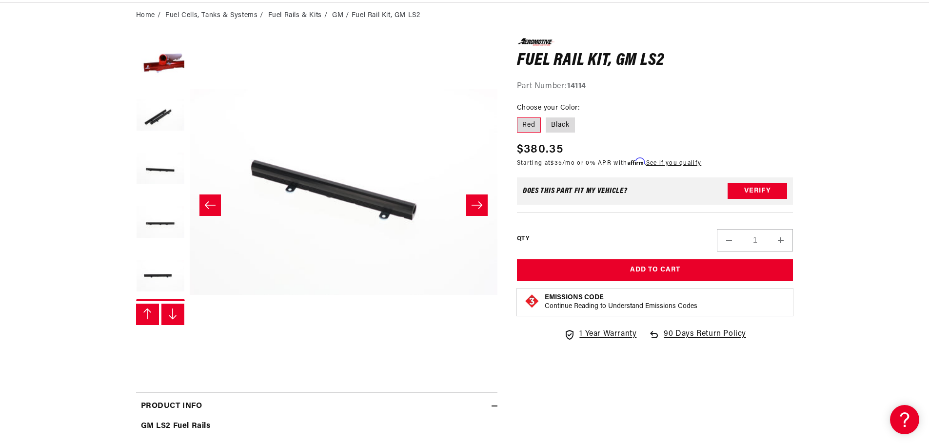
click at [481, 204] on icon "Slide right" at bounding box center [477, 205] width 11 height 7
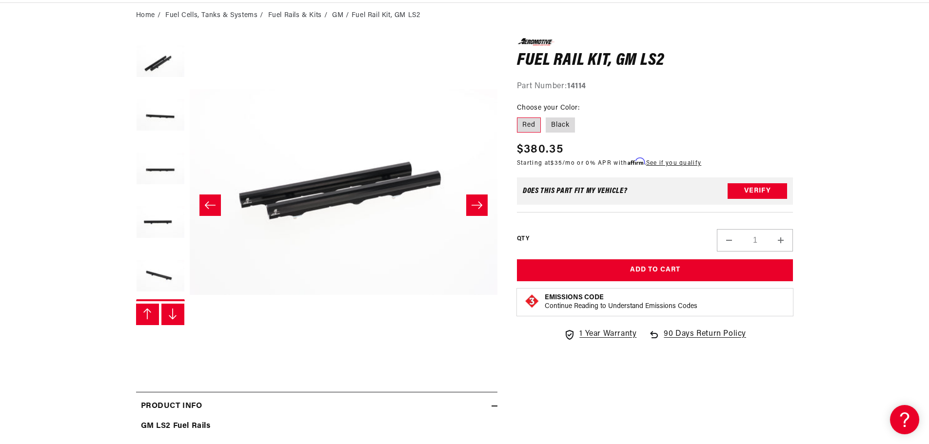
click at [481, 204] on icon "Slide right" at bounding box center [477, 205] width 11 height 7
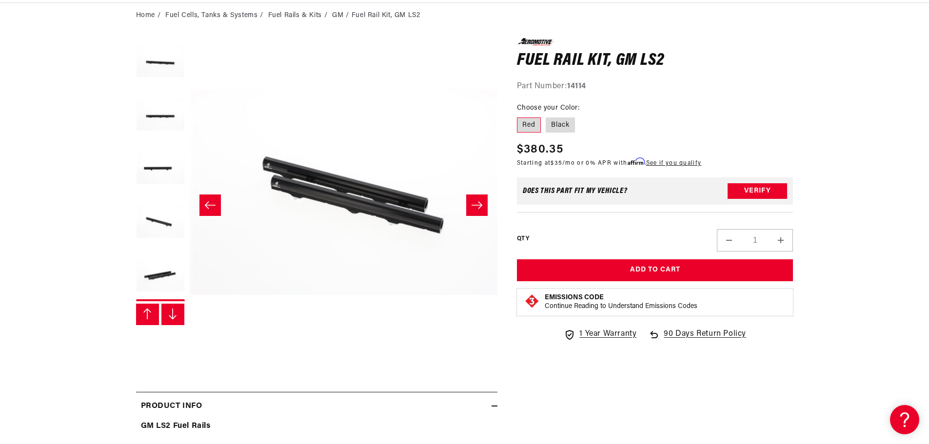
scroll to position [0, 2773]
click at [481, 204] on icon "Slide right" at bounding box center [477, 205] width 11 height 7
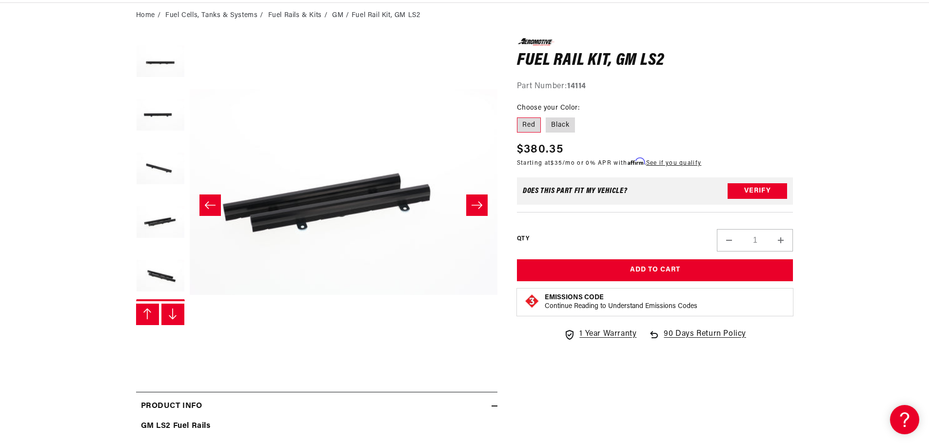
scroll to position [0, 3081]
click at [481, 204] on icon "Slide right" at bounding box center [477, 205] width 11 height 7
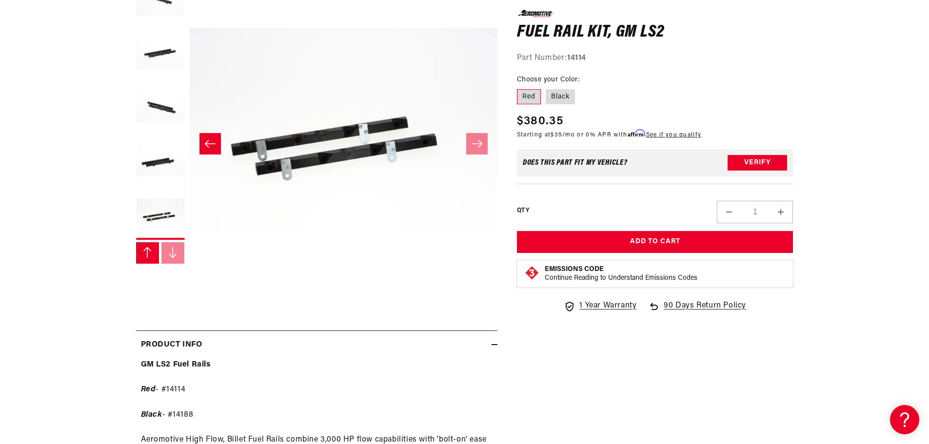
scroll to position [244, 0]
